Goal: Manage account settings

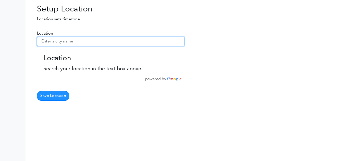
click at [109, 45] on input "text" at bounding box center [110, 42] width 147 height 10
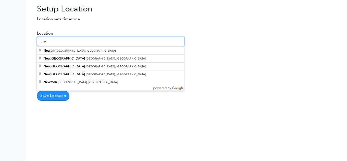
type input "n"
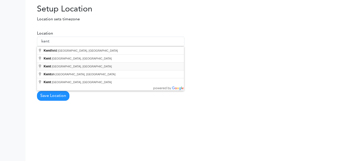
type input "[GEOGRAPHIC_DATA], [GEOGRAPHIC_DATA], [GEOGRAPHIC_DATA]"
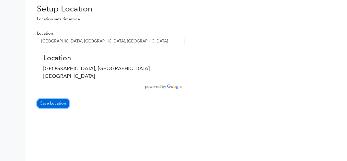
click at [56, 99] on button "Save Location" at bounding box center [53, 104] width 32 height 10
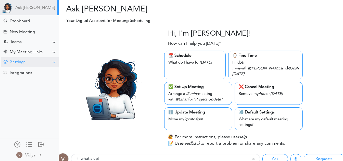
click at [32, 62] on div "Settings" at bounding box center [30, 62] width 58 height 10
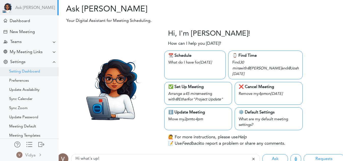
click at [34, 73] on div "Setting Dashboard" at bounding box center [24, 72] width 31 height 3
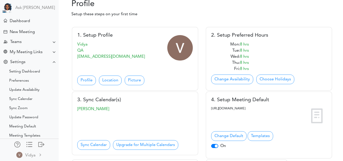
scroll to position [36, 0]
click at [107, 82] on link "Location" at bounding box center [110, 80] width 23 height 10
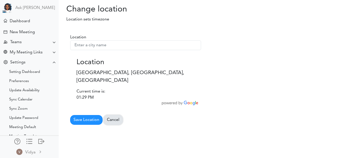
click at [117, 115] on link "Cancel" at bounding box center [113, 120] width 19 height 10
